Goal: Task Accomplishment & Management: Use online tool/utility

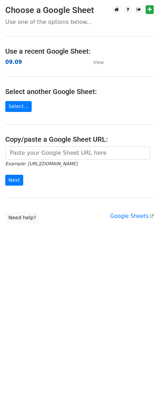
click at [15, 63] on strong "09.09" at bounding box center [13, 62] width 16 height 6
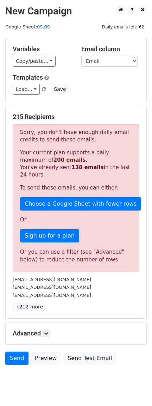
click at [37, 26] on link "09.09" at bounding box center [43, 26] width 13 height 5
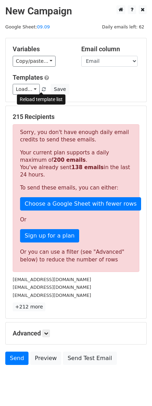
click at [42, 90] on span at bounding box center [44, 89] width 4 height 5
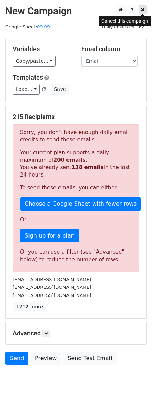
click at [144, 13] on link at bounding box center [142, 9] width 8 height 9
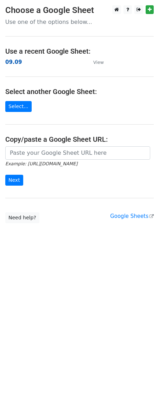
click at [18, 65] on strong "09.09" at bounding box center [13, 62] width 16 height 6
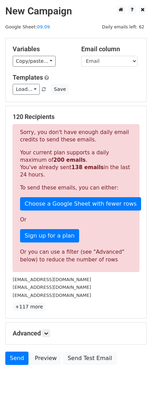
click at [146, 6] on main "New Campaign Daily emails left: 62 Google Sheet: 09.09 Variables Copy/paste... …" at bounding box center [76, 186] width 152 height 363
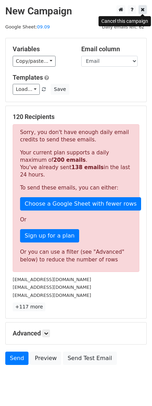
click at [143, 9] on icon at bounding box center [142, 9] width 4 height 5
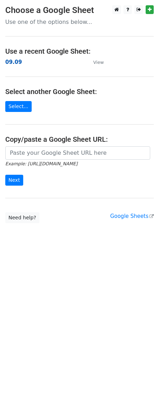
click at [12, 62] on strong "09.09" at bounding box center [13, 62] width 16 height 6
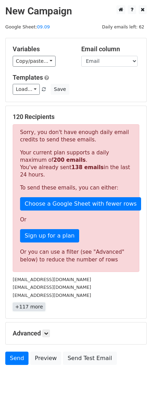
click at [35, 306] on link "+117 more" at bounding box center [29, 307] width 33 height 9
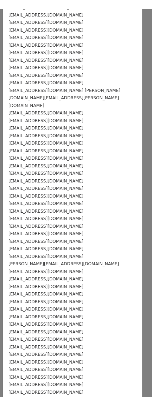
scroll to position [605, 0]
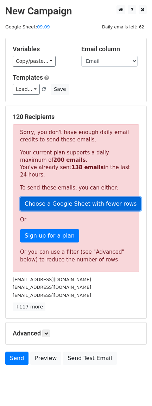
click at [61, 208] on link "Choose a Google Sheet with fewer rows" at bounding box center [80, 203] width 121 height 13
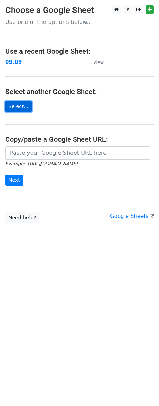
click at [22, 103] on link "Select..." at bounding box center [18, 106] width 26 height 11
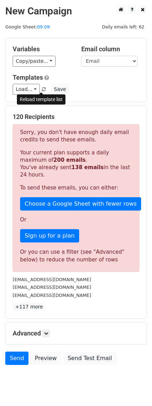
click at [43, 87] on link at bounding box center [44, 89] width 6 height 5
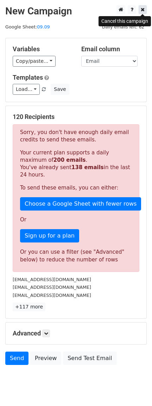
drag, startPoint x: 142, startPoint y: 10, endPoint x: 139, endPoint y: 18, distance: 7.9
click at [142, 10] on icon at bounding box center [142, 9] width 4 height 5
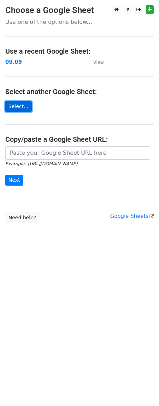
click at [11, 105] on link "Select..." at bounding box center [18, 106] width 26 height 11
click at [20, 106] on link "Select..." at bounding box center [18, 106] width 26 height 11
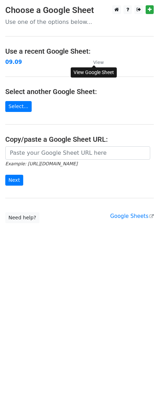
click at [96, 61] on small "View" at bounding box center [98, 62] width 11 height 5
click at [75, 99] on main "Choose a Google Sheet Use one of the options below... Use a recent Google Sheet…" at bounding box center [79, 114] width 159 height 218
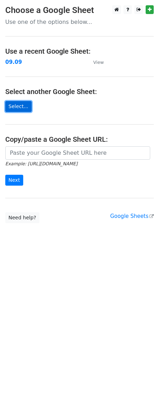
click at [26, 107] on link "Select..." at bounding box center [18, 106] width 26 height 11
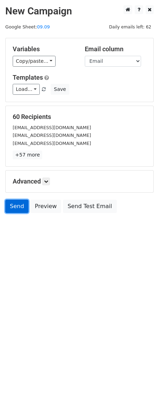
click at [21, 213] on link "Send" at bounding box center [16, 206] width 23 height 13
